Goal: Obtain resource: Obtain resource

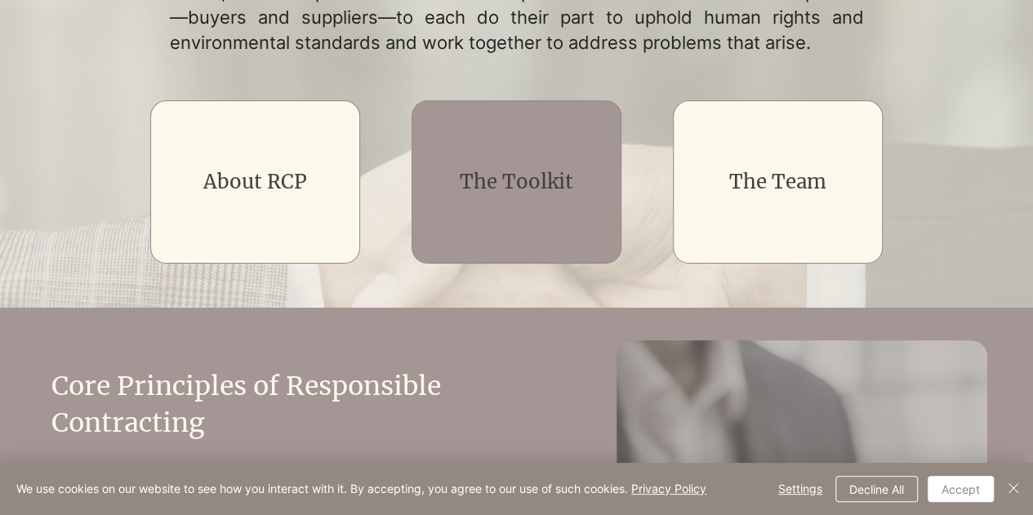
scroll to position [308, 0]
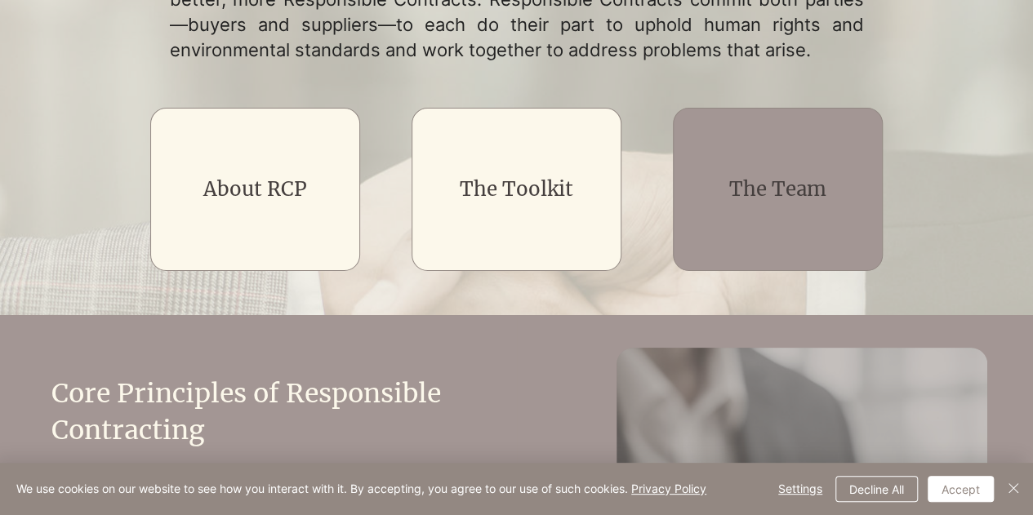
click at [695, 189] on h2 "The Team" at bounding box center [778, 190] width 168 height 28
click at [736, 197] on link "The Team" at bounding box center [778, 188] width 97 height 25
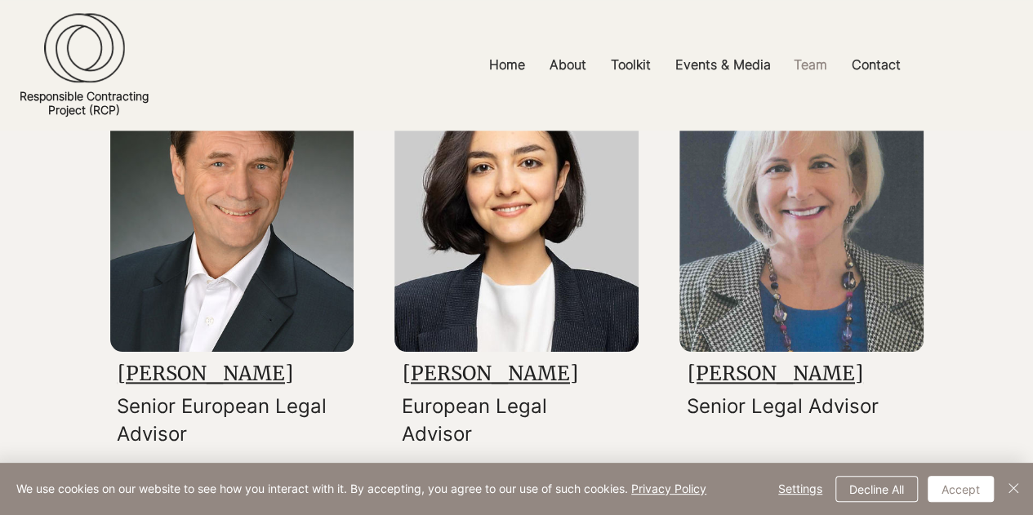
scroll to position [728, 0]
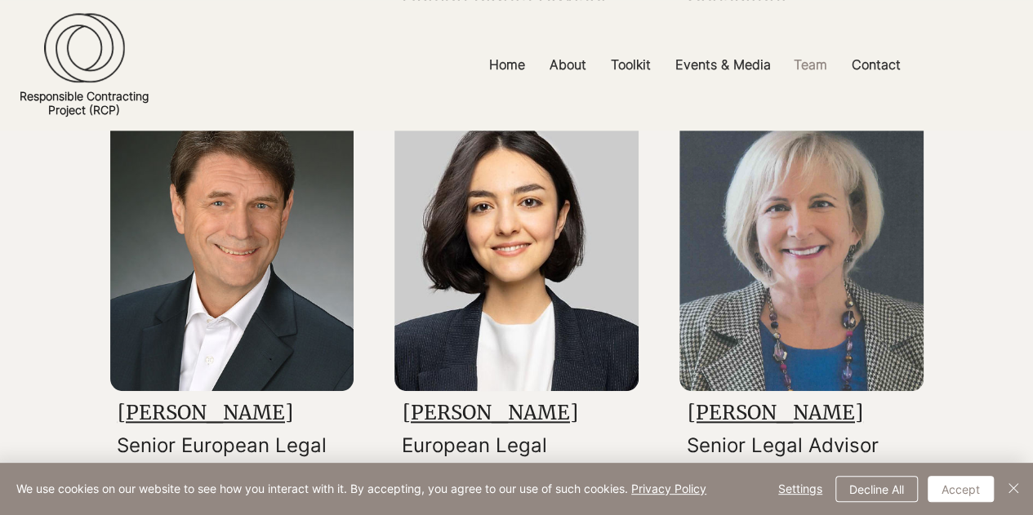
click at [544, 419] on link "[PERSON_NAME]" at bounding box center [491, 412] width 176 height 25
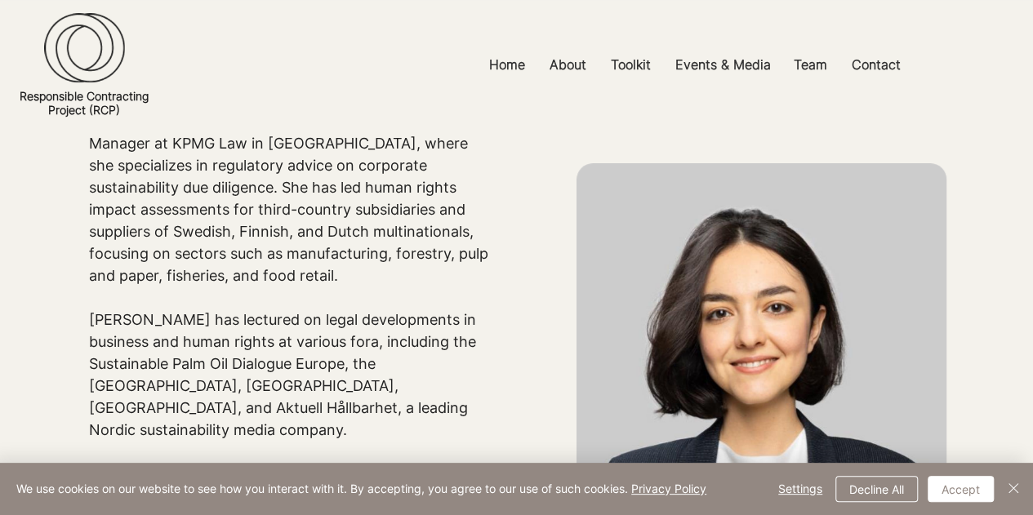
scroll to position [216, 0]
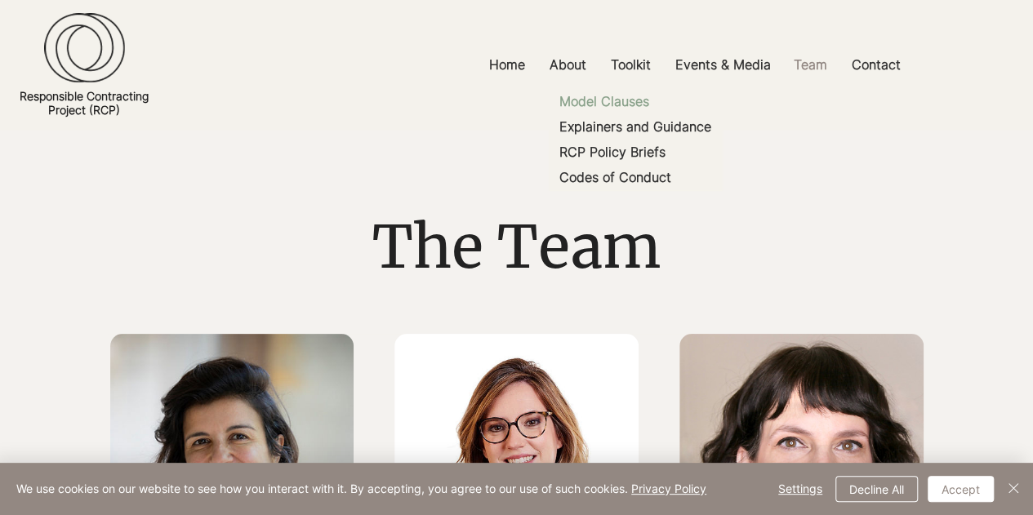
click at [639, 97] on p "Model Clauses" at bounding box center [604, 101] width 103 height 25
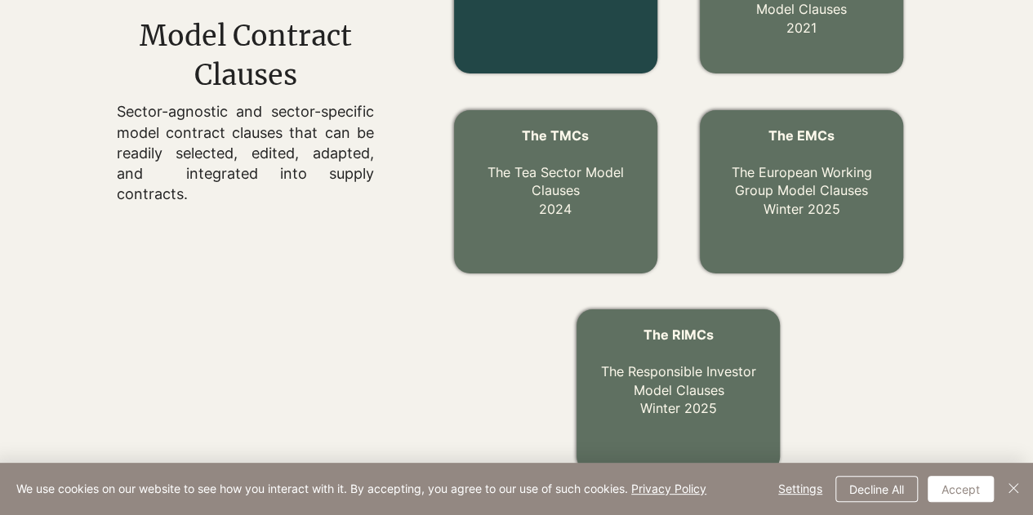
scroll to position [680, 0]
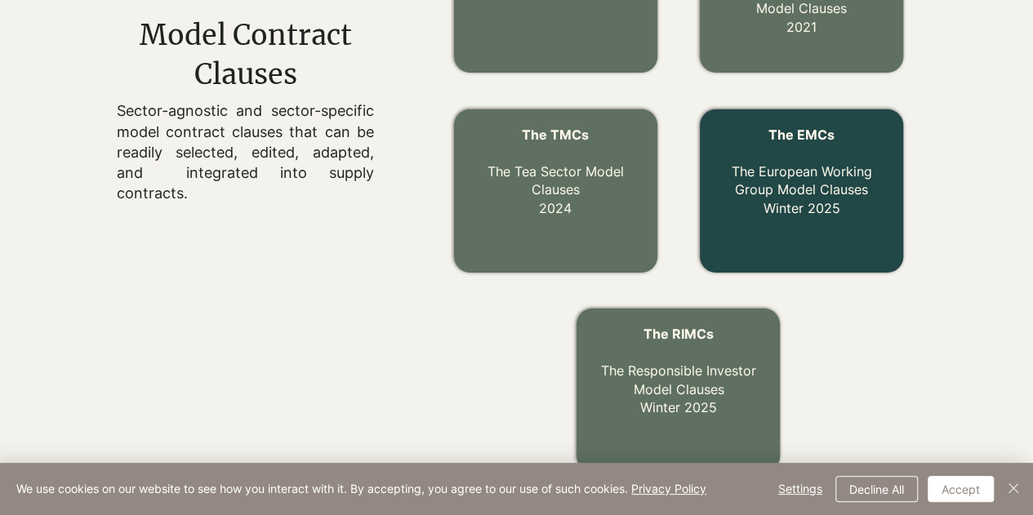
click at [828, 170] on link "The EMCs The European Working Group Model Clauses Winter 2025" at bounding box center [802, 172] width 141 height 90
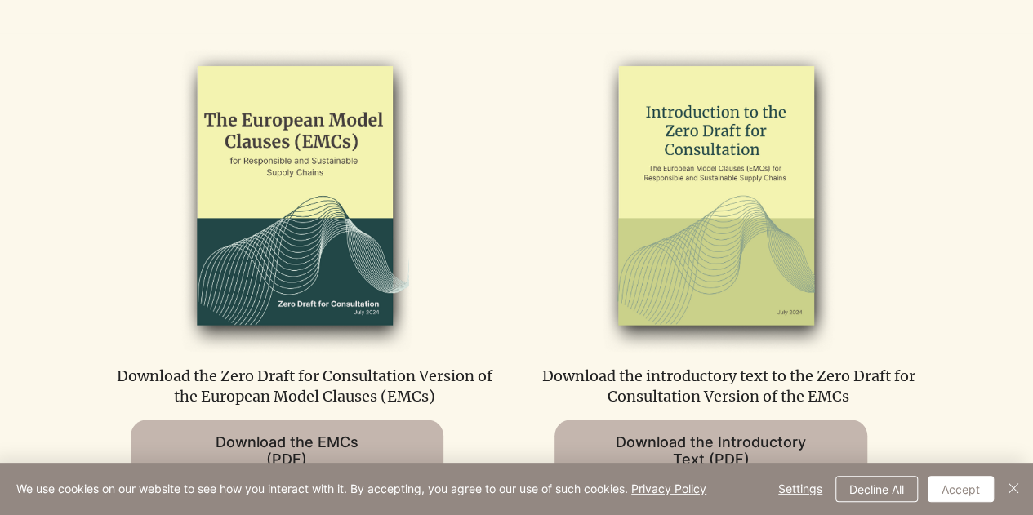
scroll to position [867, 0]
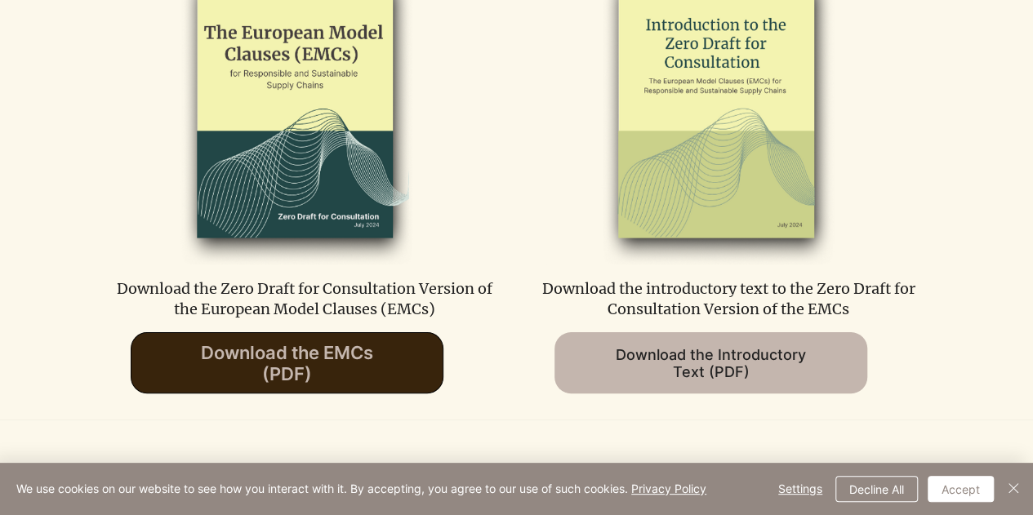
click at [312, 374] on span "Download the EMCs (PDF)" at bounding box center [287, 363] width 172 height 42
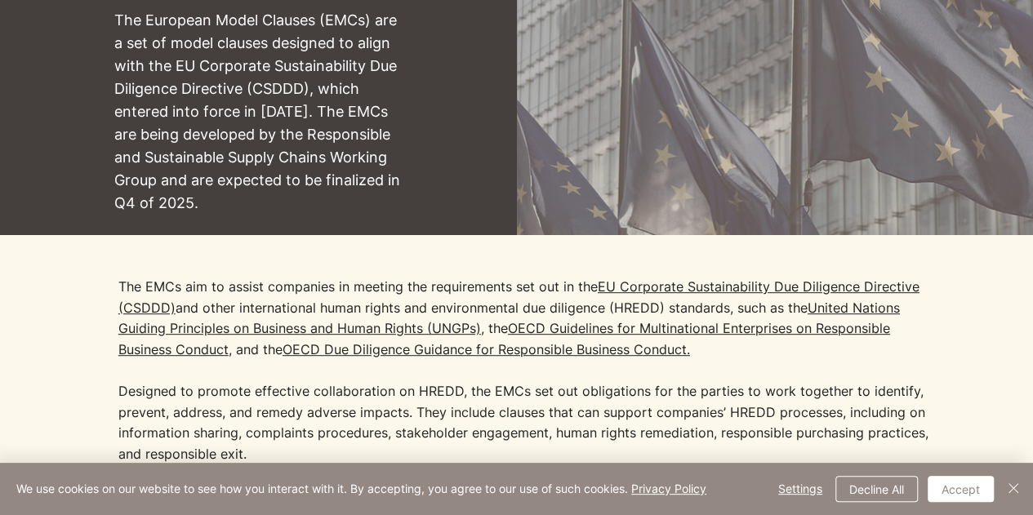
scroll to position [255, 0]
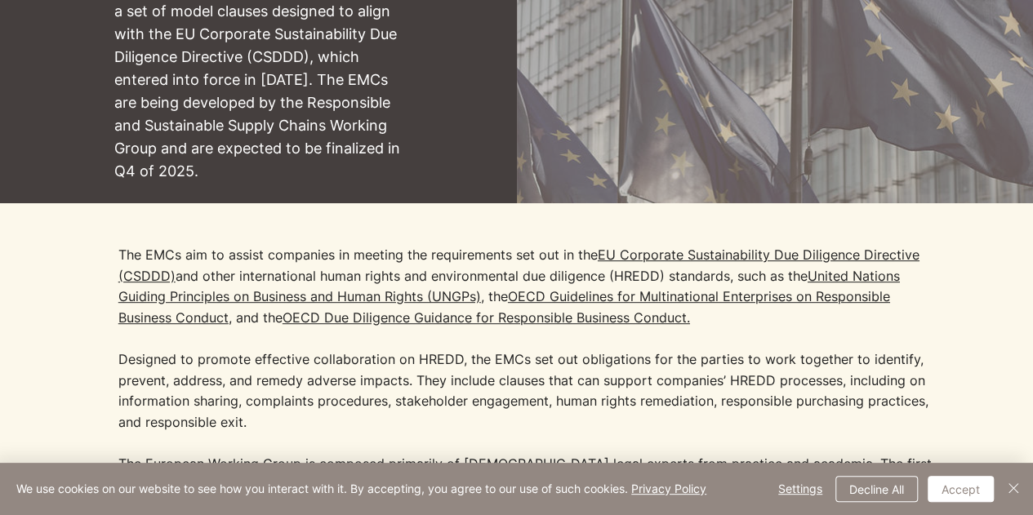
click at [183, 174] on p "The European Model Clauses (EMCs) are a set of model clauses designed to align …" at bounding box center [258, 80] width 289 height 207
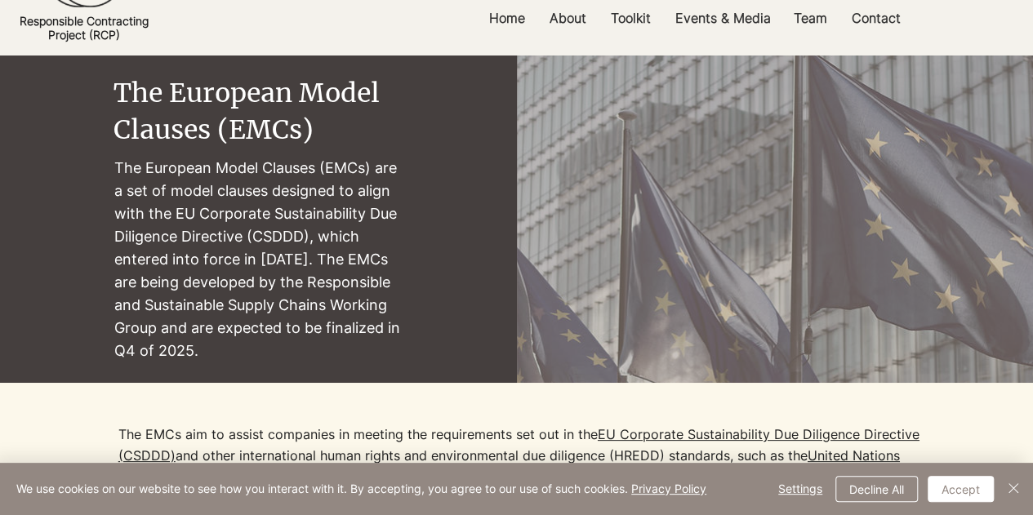
scroll to position [0, 0]
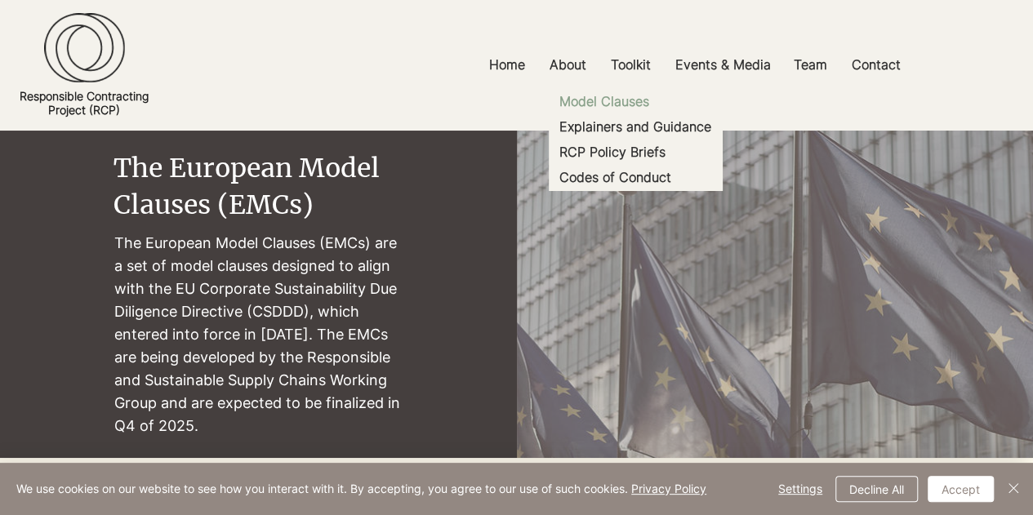
click at [629, 102] on p "Model Clauses" at bounding box center [604, 101] width 103 height 25
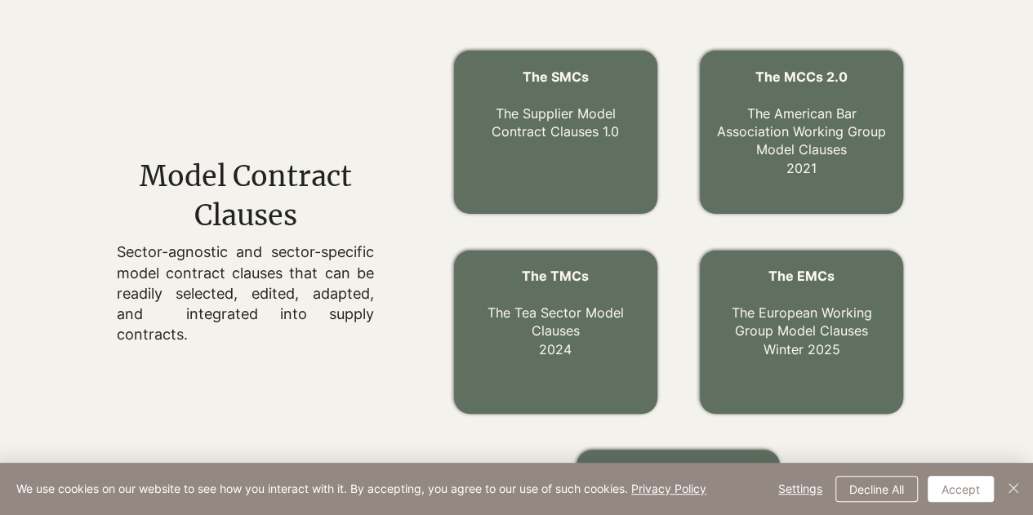
scroll to position [542, 0]
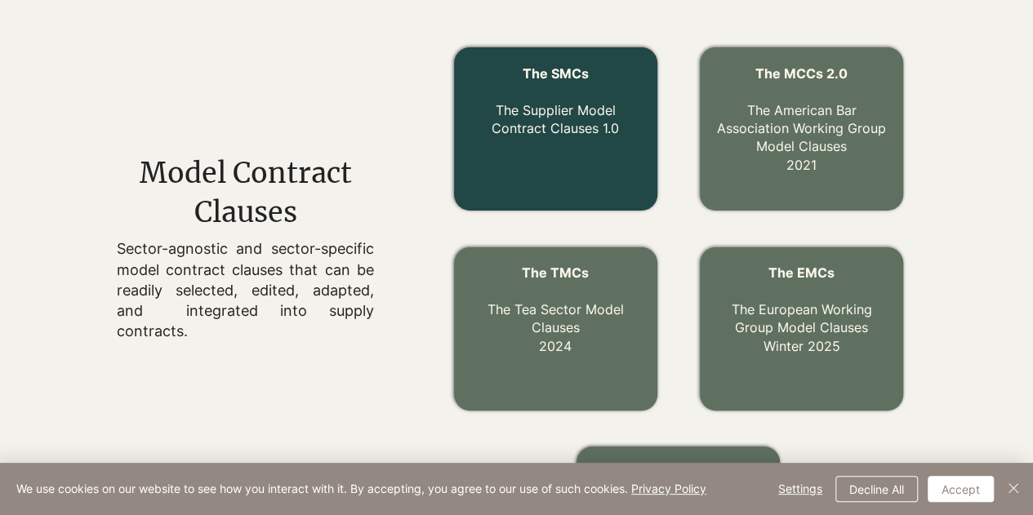
click at [539, 91] on p "The Supplier Model Contract Clauses 1.0" at bounding box center [555, 110] width 171 height 55
click at [552, 115] on link "The Supplier Model Contract Clauses 1.0" at bounding box center [555, 119] width 127 height 34
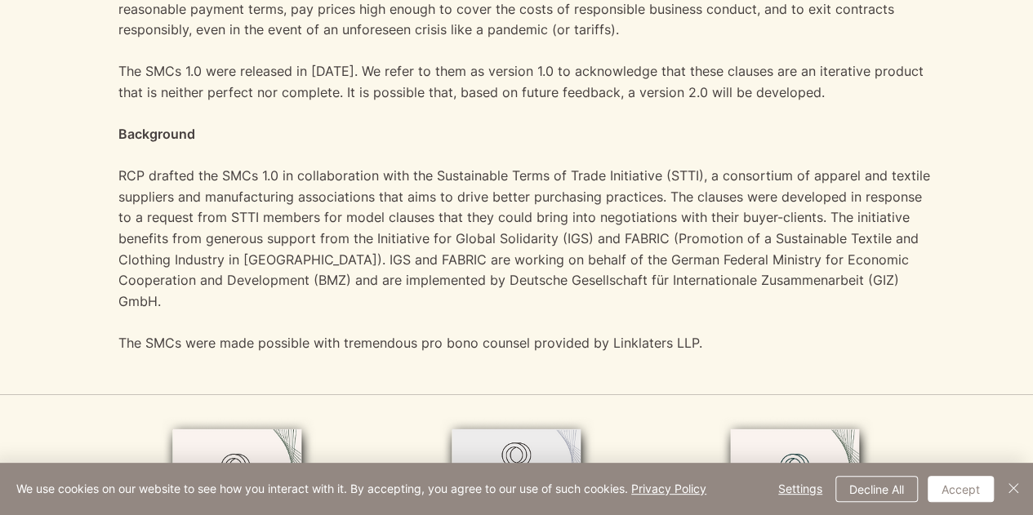
scroll to position [595, 0]
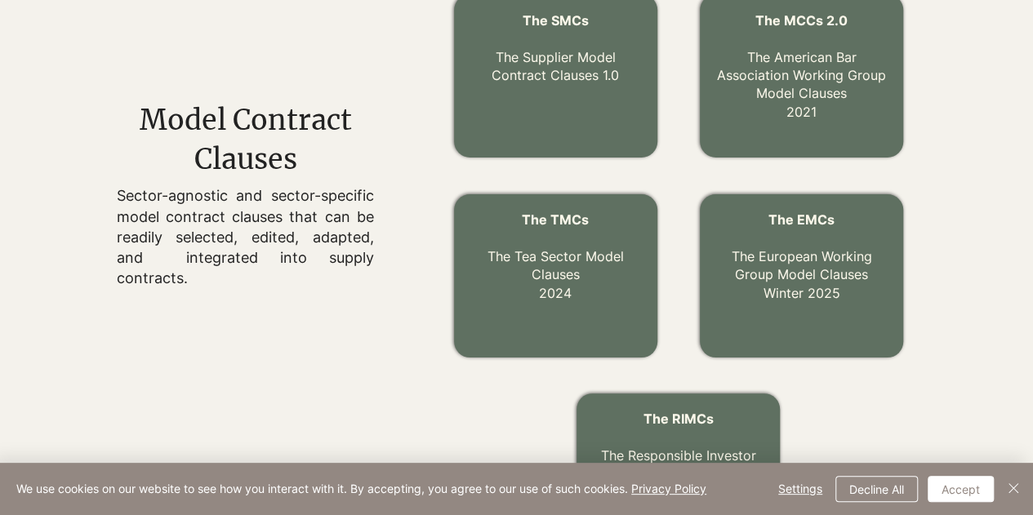
scroll to position [542, 0]
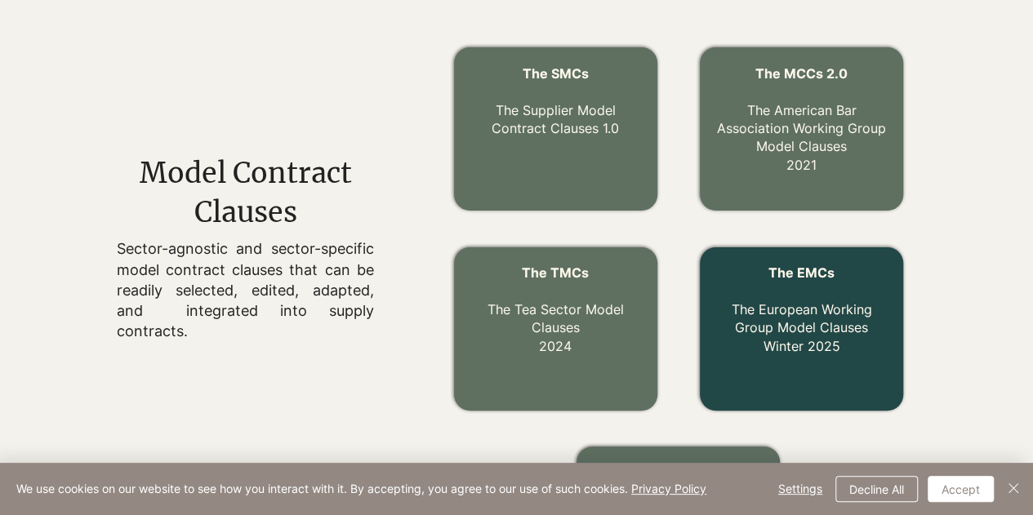
click at [809, 287] on p "The EMCs The European Working Group Model Clauses Winter 2025" at bounding box center [801, 309] width 171 height 91
click at [804, 276] on span "The EMCs" at bounding box center [802, 273] width 66 height 16
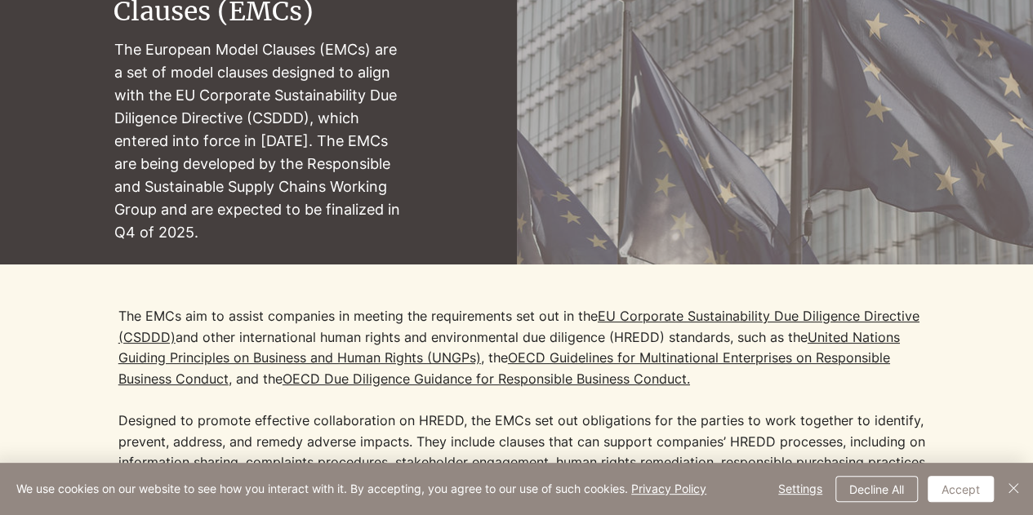
scroll to position [87, 0]
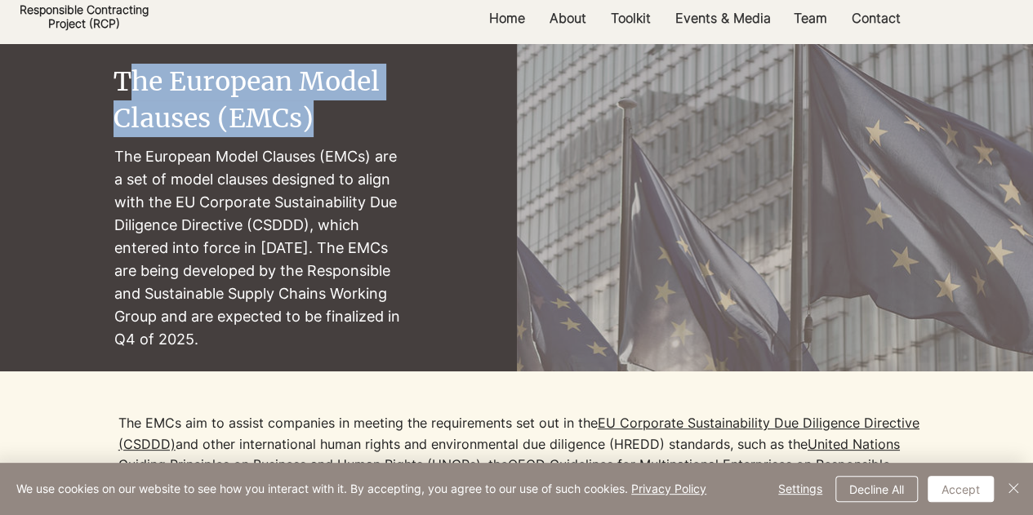
drag, startPoint x: 123, startPoint y: 73, endPoint x: 338, endPoint y: 115, distance: 219.8
click at [338, 115] on h2 "The European Model Clauses (EMCs)" at bounding box center [258, 101] width 289 height 74
copy span "he European Model Clauses (EMCs)"
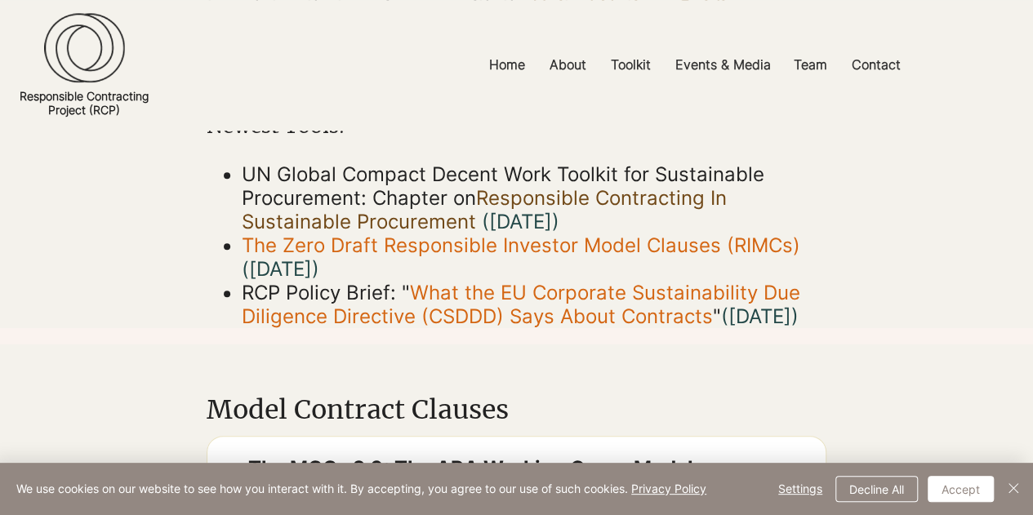
scroll to position [520, 0]
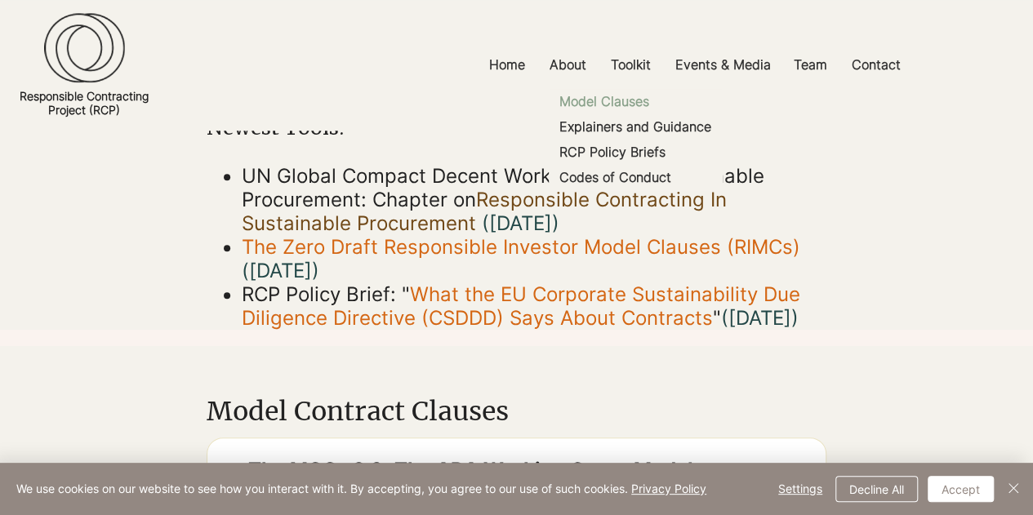
click at [631, 101] on p "Model Clauses" at bounding box center [604, 101] width 103 height 25
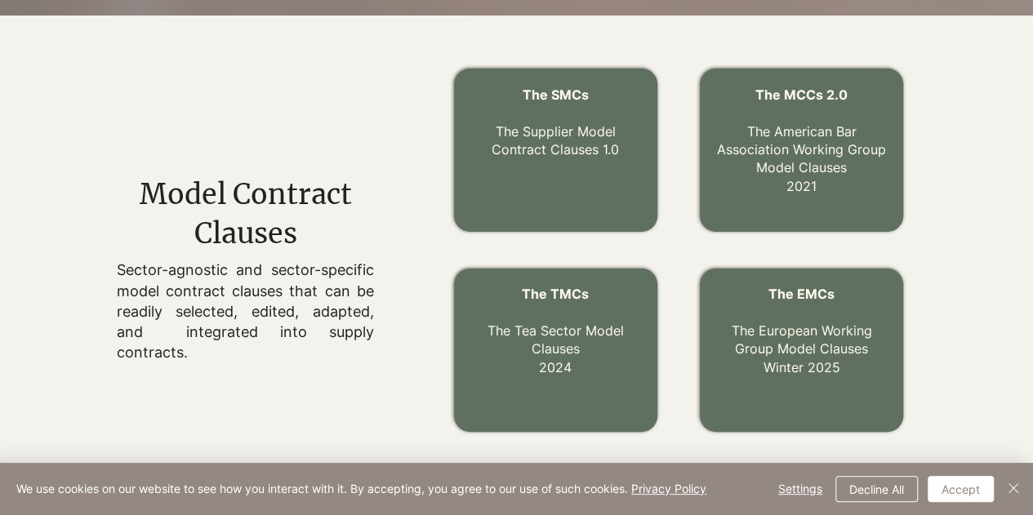
scroll to position [698, 0]
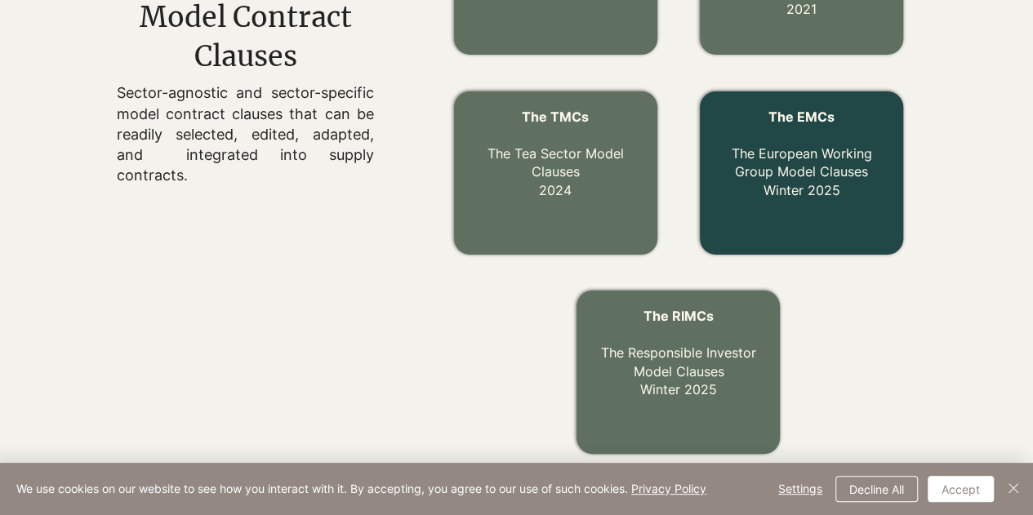
click at [747, 164] on link "The EMCs The European Working Group Model Clauses Winter 2025" at bounding box center [802, 154] width 141 height 90
